Goal: Information Seeking & Learning: Find contact information

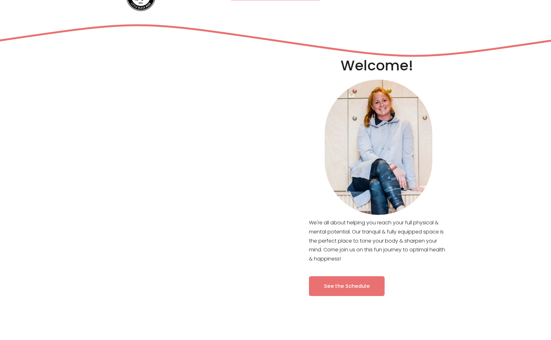
scroll to position [132, 0]
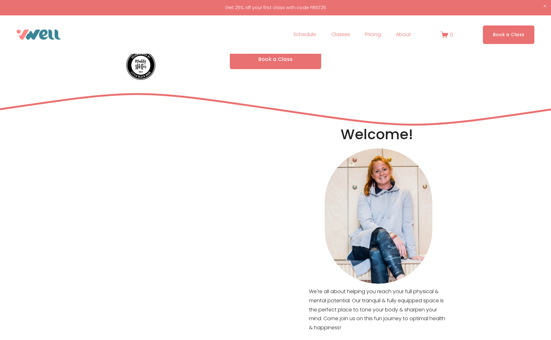
click at [337, 34] on span "Classes" at bounding box center [340, 34] width 19 height 9
click at [0, 0] on span "Pilates" at bounding box center [0, 0] width 0 height 0
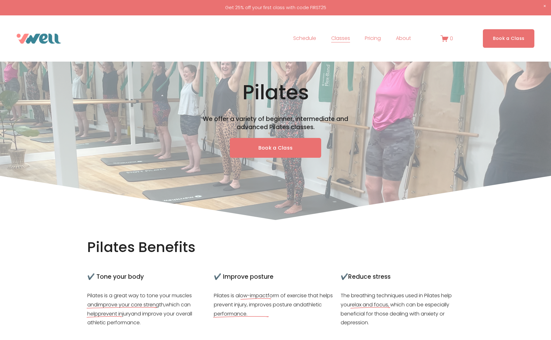
click at [29, 39] on img at bounding box center [39, 39] width 45 height 10
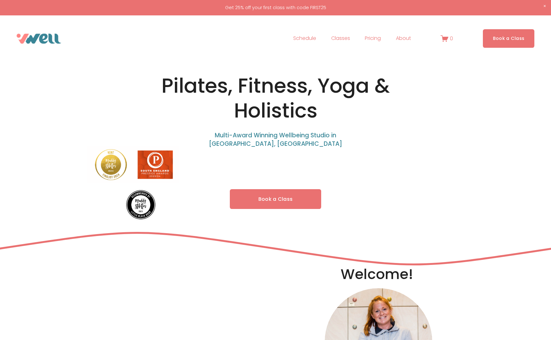
click at [0, 0] on span "Fitness" at bounding box center [0, 0] width 0 height 0
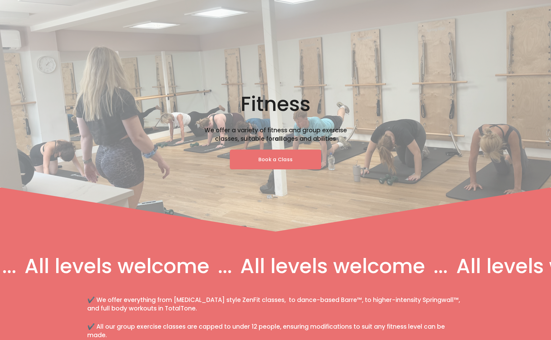
scroll to position [103, 0]
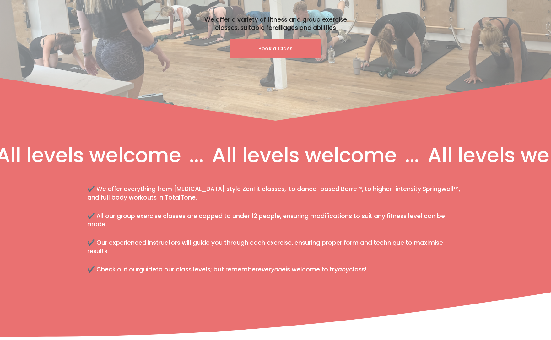
click at [149, 271] on link "guide" at bounding box center [147, 269] width 17 height 8
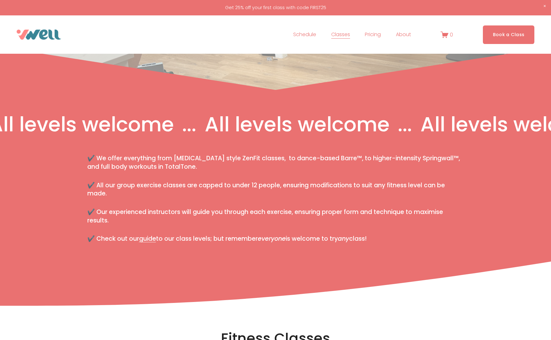
scroll to position [0, 0]
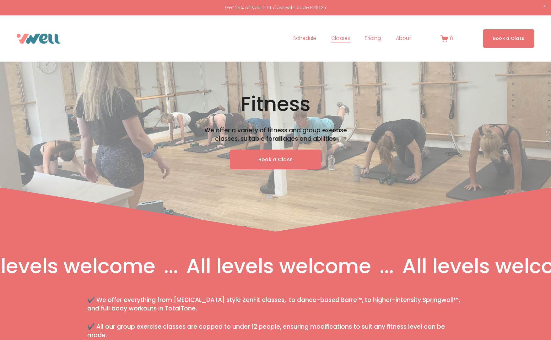
click at [0, 0] on span "FAQs" at bounding box center [0, 0] width 0 height 0
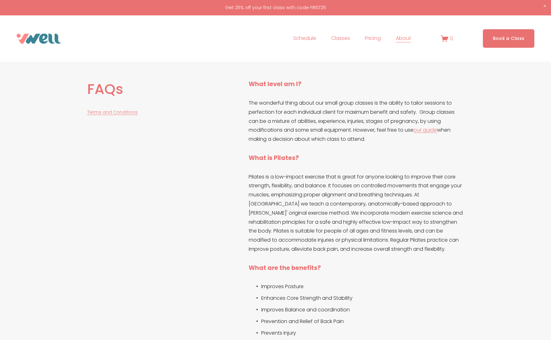
click at [430, 131] on link "our guide" at bounding box center [426, 129] width 24 height 7
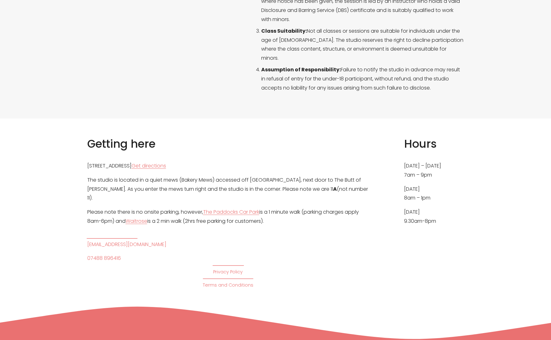
scroll to position [1603, 0]
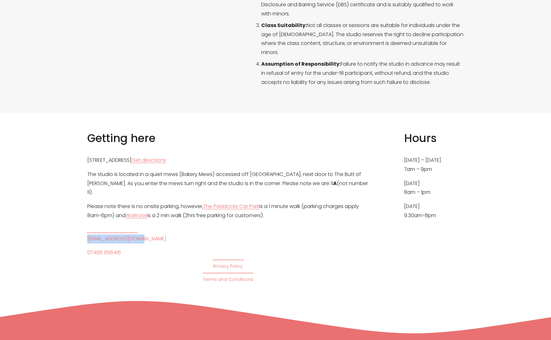
drag, startPoint x: 150, startPoint y: 239, endPoint x: 65, endPoint y: 235, distance: 85.2
click at [63, 241] on div "Getting here 11A Theatre Street, Hythe, CT21 5LD Get directions The studio is l…" at bounding box center [275, 207] width 551 height 153
copy link "[EMAIL_ADDRESS][DOMAIN_NAME]"
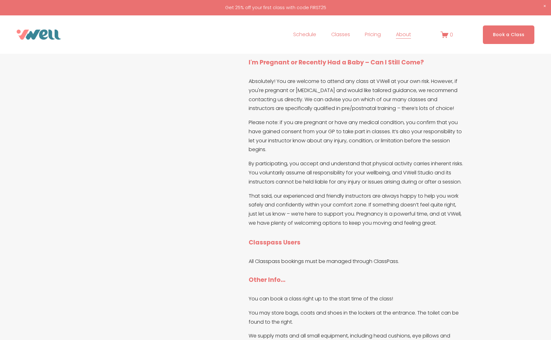
scroll to position [1073, 0]
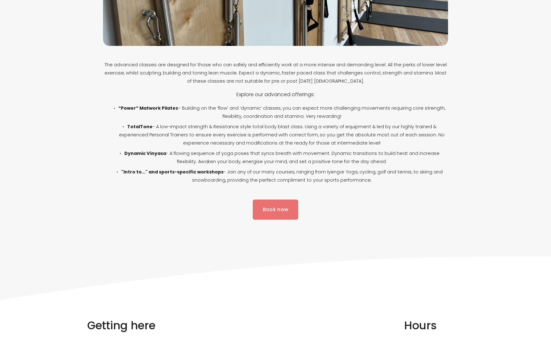
scroll to position [1524, 0]
